Goal: Task Accomplishment & Management: Manage account settings

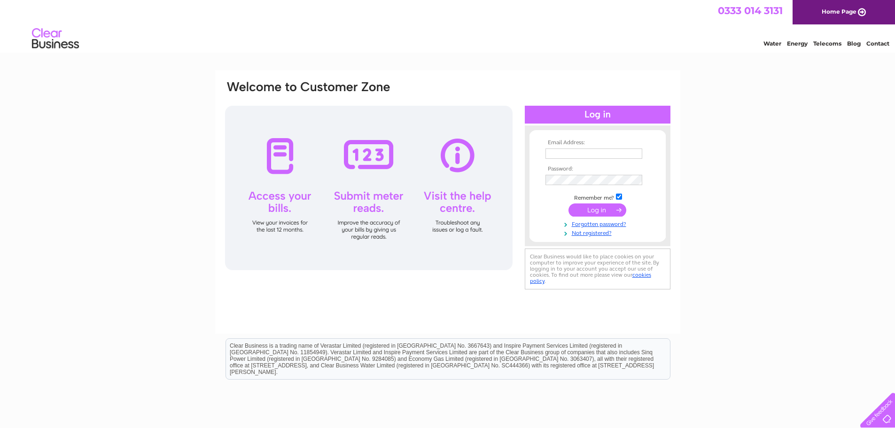
type input "rms@unicombox.co.uk"
click at [605, 211] on input "submit" at bounding box center [598, 210] width 58 height 13
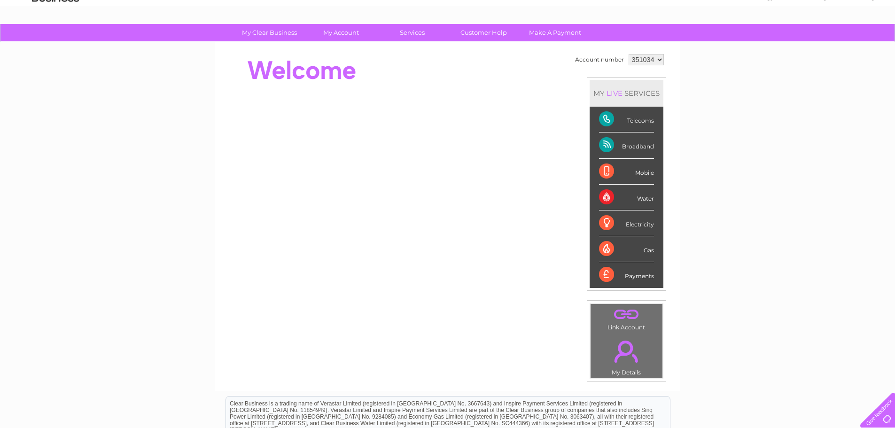
scroll to position [47, 0]
click at [640, 275] on div "Payments" at bounding box center [626, 274] width 55 height 25
click at [605, 271] on div "Payments" at bounding box center [626, 274] width 55 height 25
click at [608, 113] on div "Telecoms" at bounding box center [626, 119] width 55 height 26
click at [608, 139] on div "Broadband" at bounding box center [626, 145] width 55 height 26
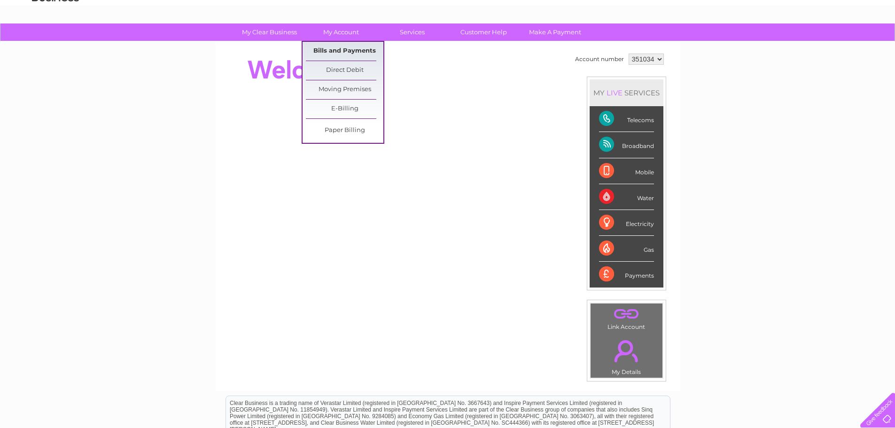
click at [351, 47] on link "Bills and Payments" at bounding box center [345, 51] width 78 height 19
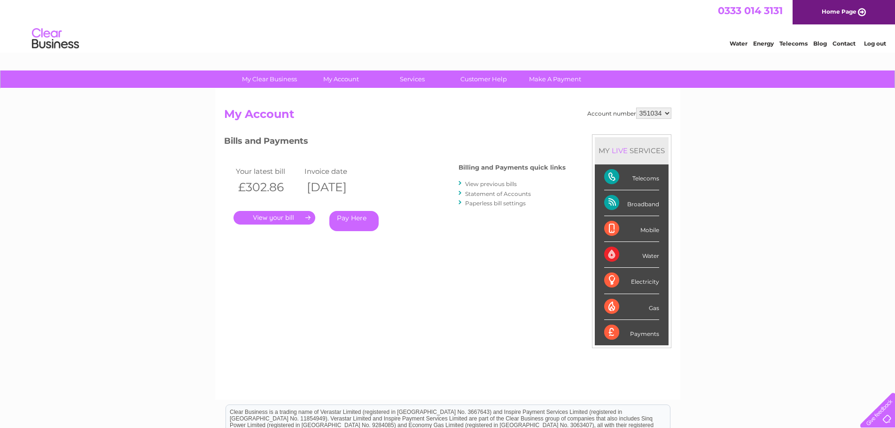
click at [500, 183] on link "View previous bills" at bounding box center [491, 184] width 52 height 7
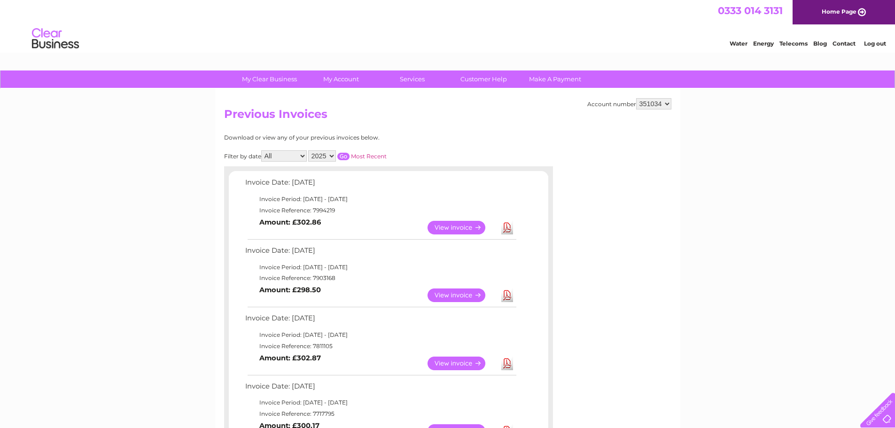
click at [510, 297] on link "Download" at bounding box center [508, 296] width 12 height 14
